Goal: Task Accomplishment & Management: Manage account settings

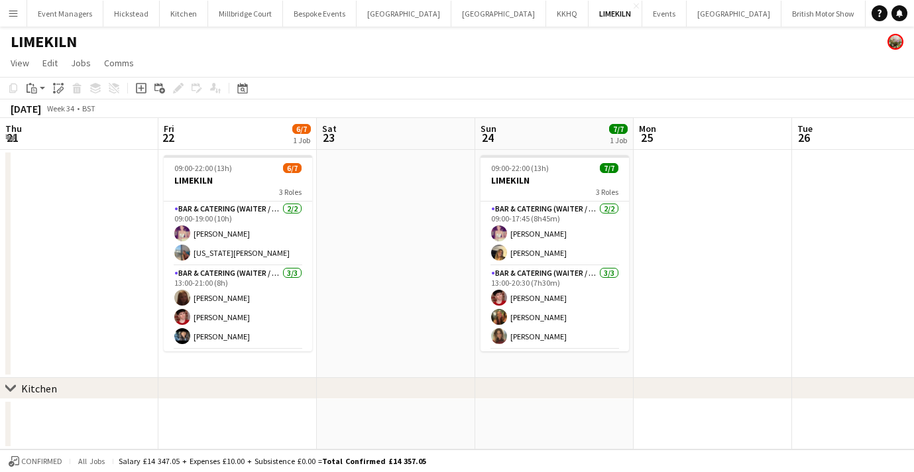
scroll to position [0, 516]
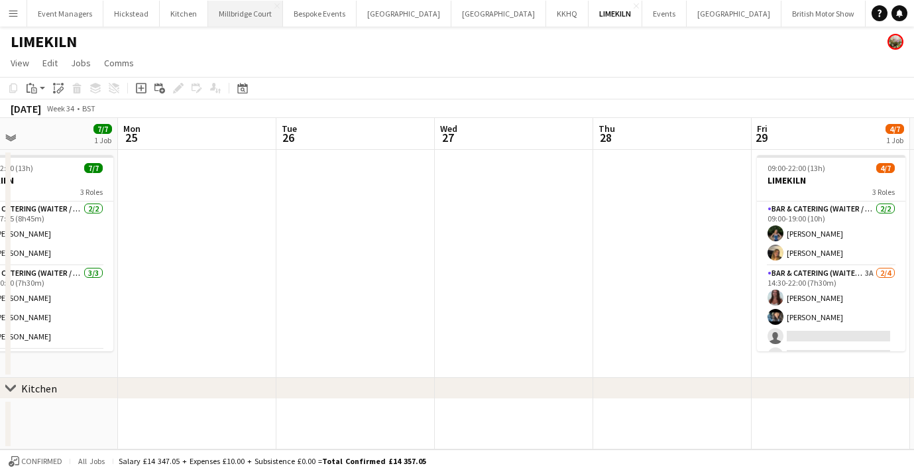
click at [256, 21] on button "[GEOGRAPHIC_DATA]" at bounding box center [245, 14] width 75 height 26
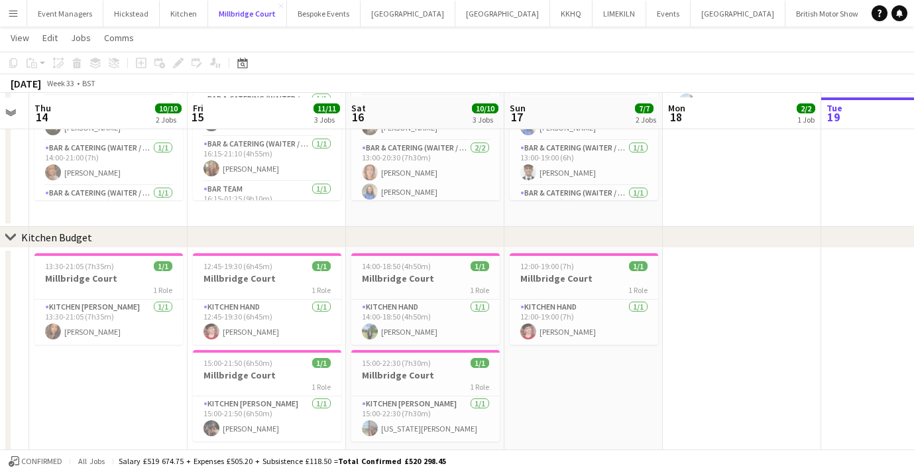
scroll to position [170, 0]
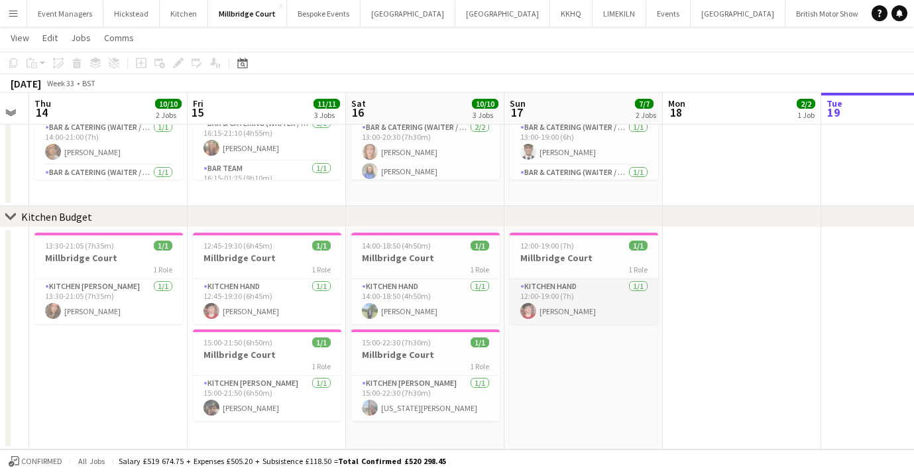
click at [543, 309] on app-card-role "Kitchen Hand [DATE] 12:00-19:00 (7h) [PERSON_NAME]" at bounding box center [584, 301] width 148 height 45
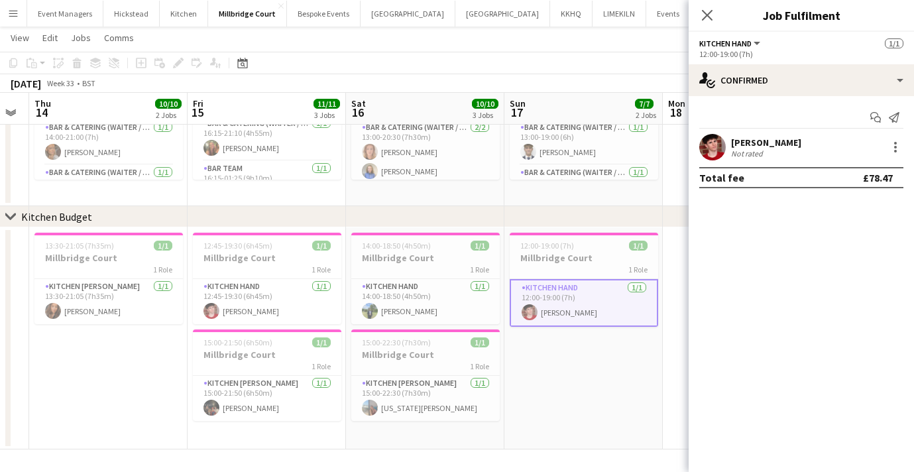
click at [711, 150] on app-user-avatar at bounding box center [712, 147] width 27 height 27
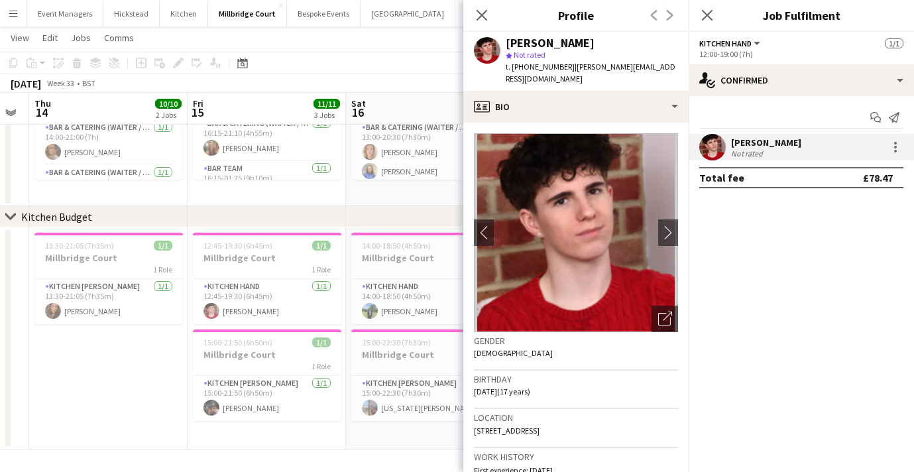
drag, startPoint x: 594, startPoint y: 44, endPoint x: 490, endPoint y: 41, distance: 104.1
click at [490, 41] on div "[PERSON_NAME] star Not rated t. [PHONE_NUMBER] | [PERSON_NAME][EMAIL_ADDRESS][D…" at bounding box center [575, 61] width 225 height 59
copy div "[PERSON_NAME]"
click at [707, 16] on icon at bounding box center [707, 15] width 13 height 13
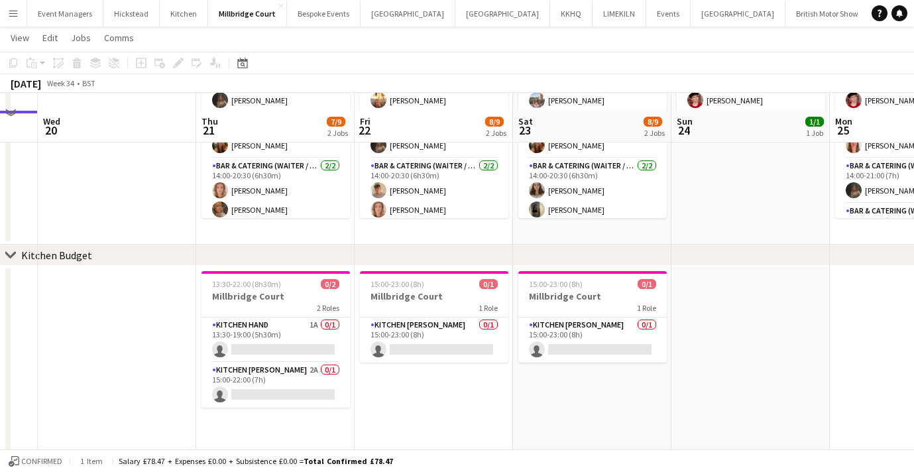
scroll to position [130, 0]
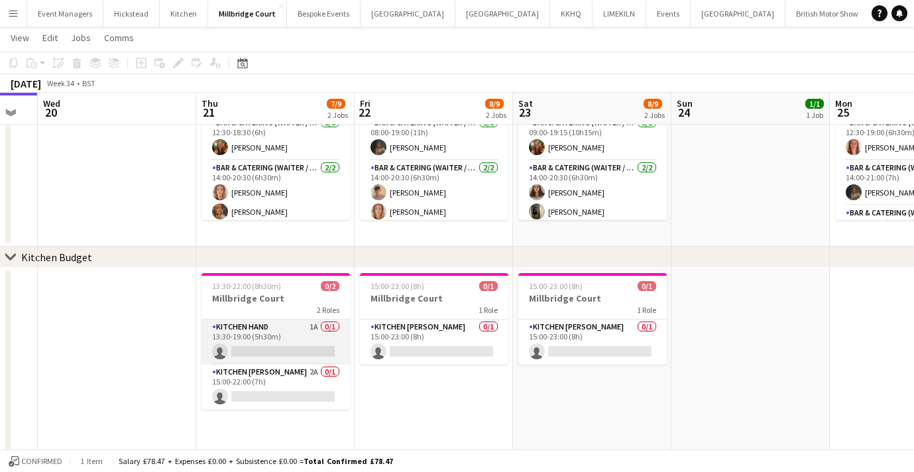
click at [289, 343] on app-card-role "Kitchen Hand 1A 0/1 13:30-19:00 (5h30m) single-neutral-actions" at bounding box center [276, 342] width 148 height 45
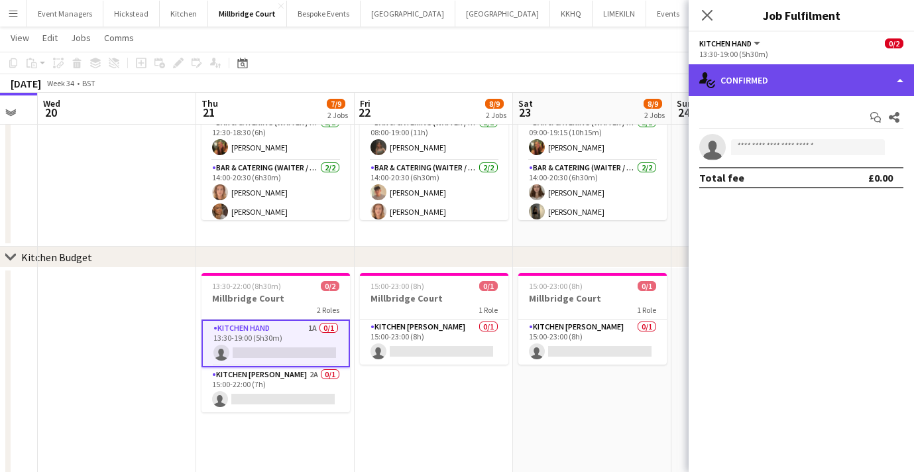
click at [734, 82] on div "single-neutral-actions-check-2 Confirmed" at bounding box center [801, 80] width 225 height 32
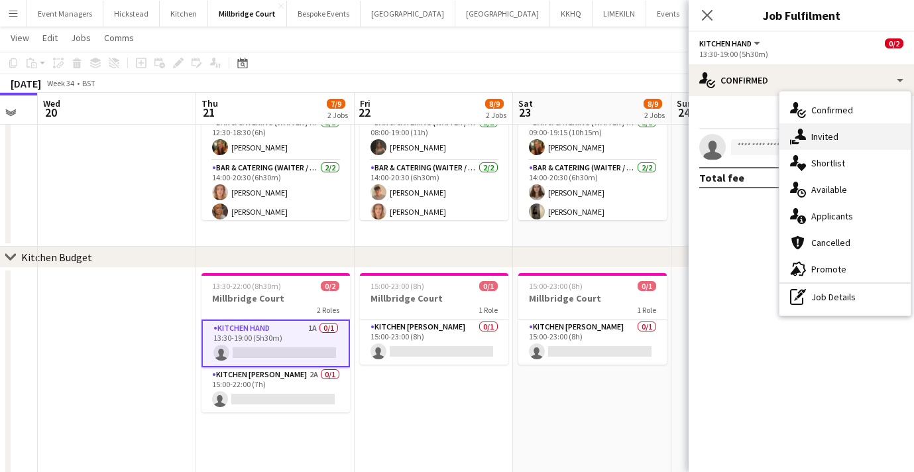
click at [816, 131] on div "single-neutral-actions-share-1 Invited" at bounding box center [845, 136] width 131 height 27
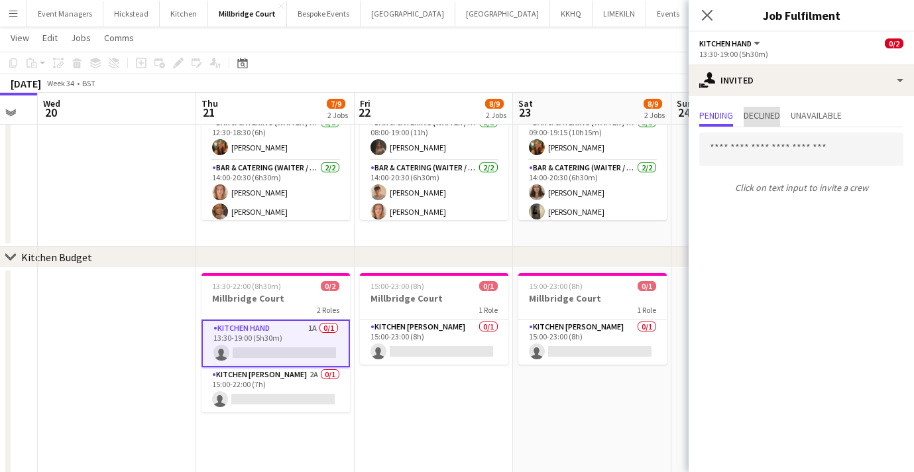
click at [772, 118] on span "Declined" at bounding box center [762, 115] width 36 height 9
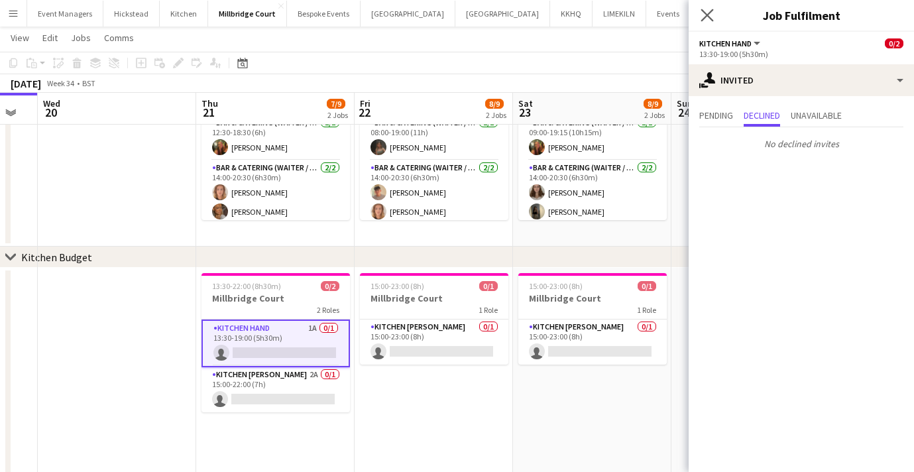
click at [701, 13] on app-icon "Close pop-in" at bounding box center [707, 15] width 19 height 19
click at [701, 13] on button "[GEOGRAPHIC_DATA] Close" at bounding box center [738, 14] width 95 height 26
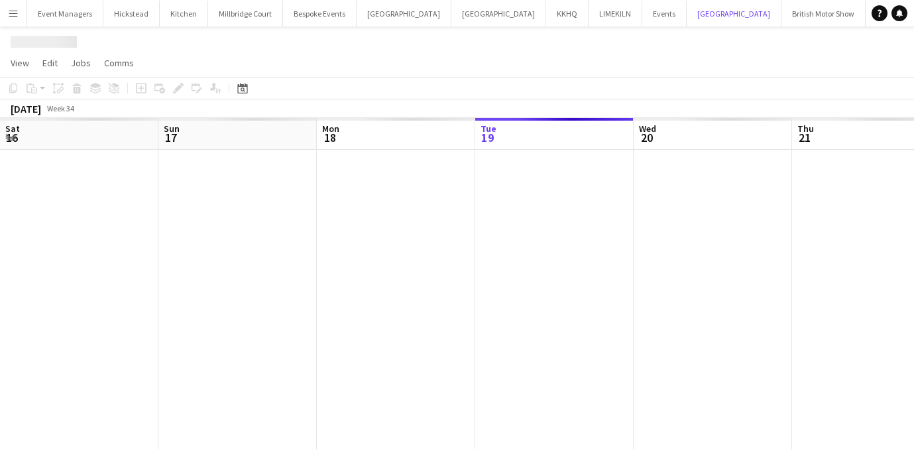
scroll to position [0, 317]
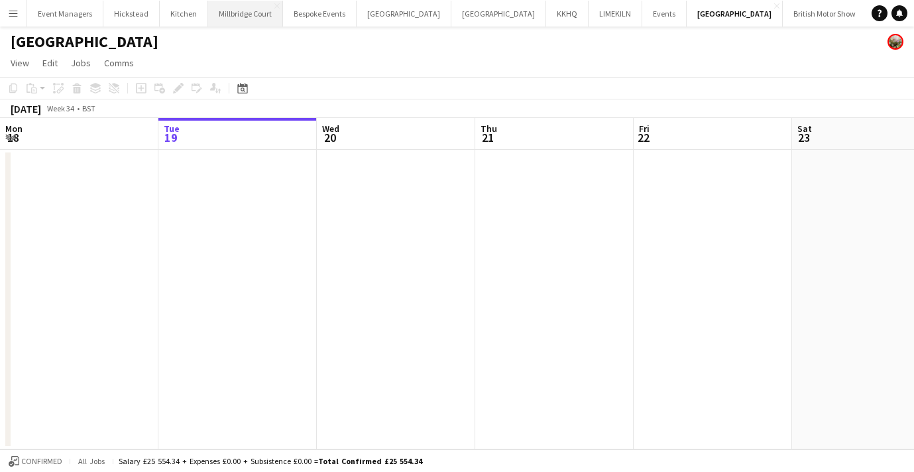
click at [223, 24] on button "[GEOGRAPHIC_DATA]" at bounding box center [245, 14] width 75 height 26
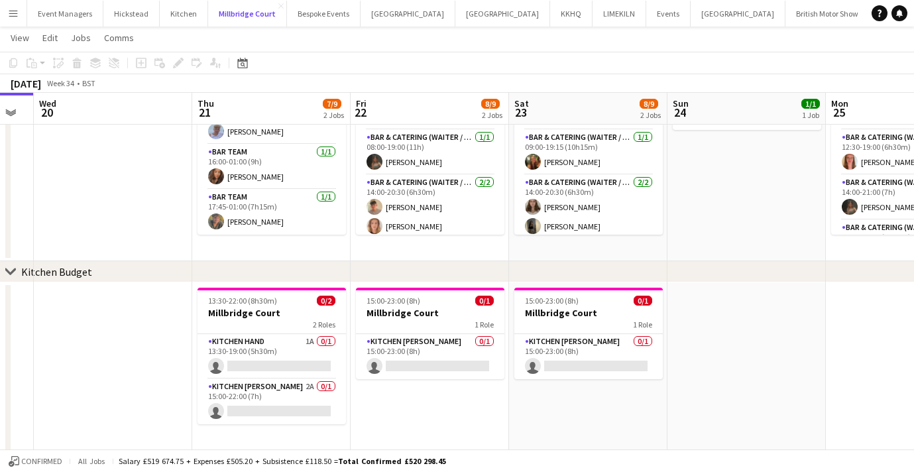
scroll to position [170, 0]
